Goal: Navigation & Orientation: Understand site structure

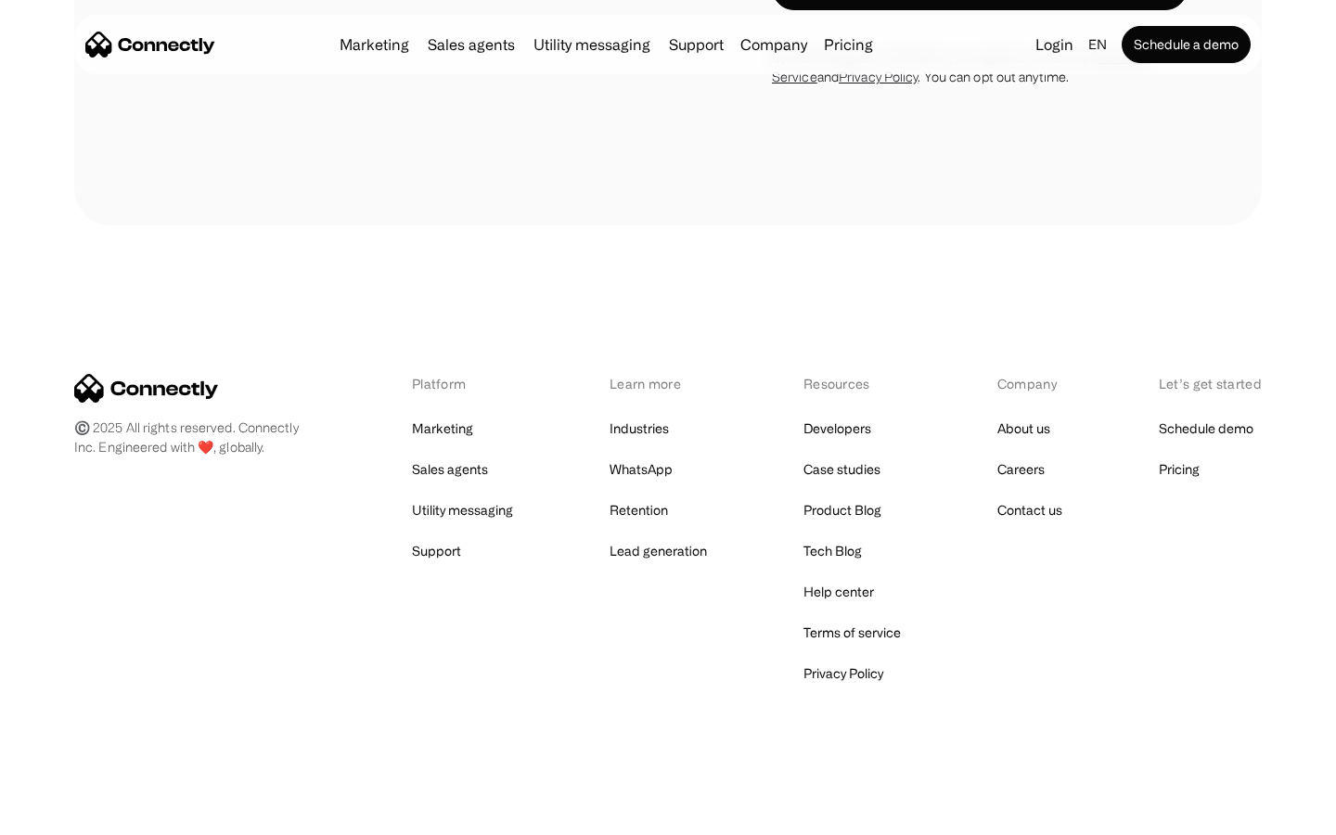
scroll to position [3583, 0]
